Goal: Transaction & Acquisition: Purchase product/service

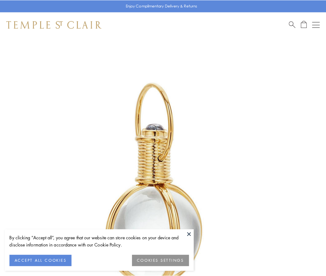
scroll to position [162, 0]
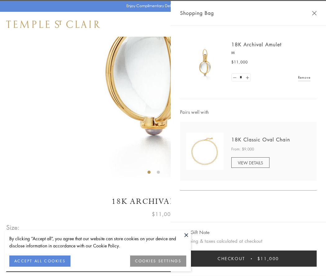
click at [249, 259] on button "Checkout $11,000" at bounding box center [248, 259] width 137 height 16
